Goal: Go to known website: Access a specific website the user already knows

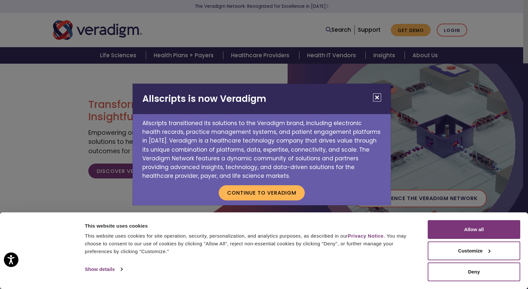
click at [378, 95] on button "Close" at bounding box center [377, 98] width 8 height 8
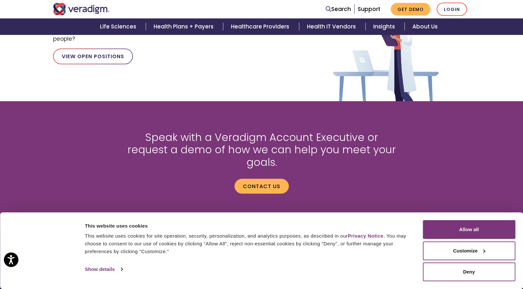
scroll to position [867, 0]
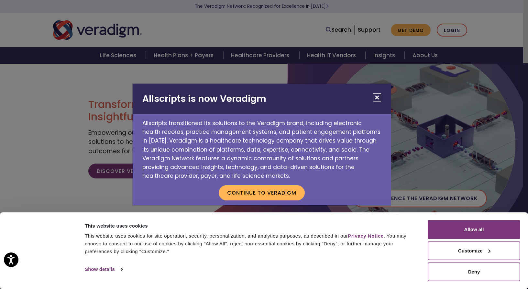
click at [377, 96] on button "Close" at bounding box center [377, 98] width 8 height 8
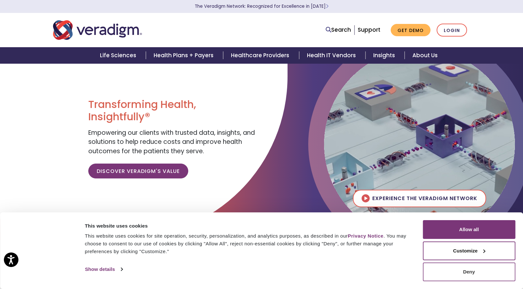
click at [455, 278] on button "Deny" at bounding box center [469, 272] width 93 height 19
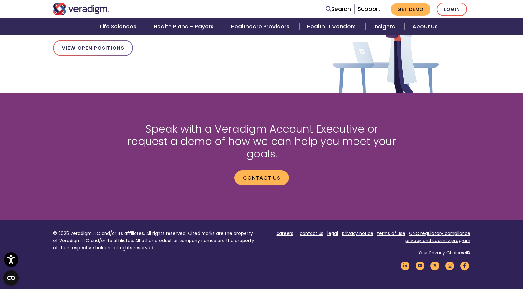
scroll to position [867, 0]
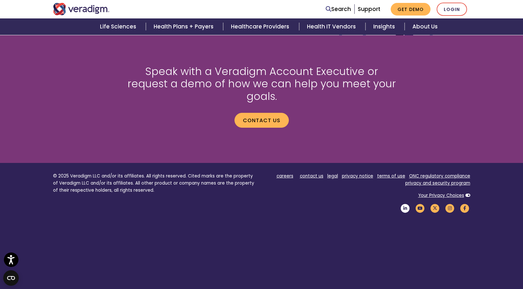
click at [408, 204] on icon "Veradigm LinkedIn Link" at bounding box center [405, 208] width 11 height 9
